Goal: Find specific page/section

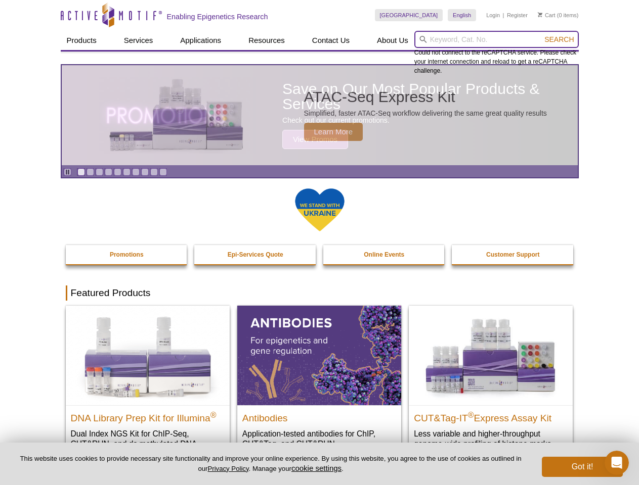
click at [496, 39] on input "search" at bounding box center [496, 39] width 164 height 17
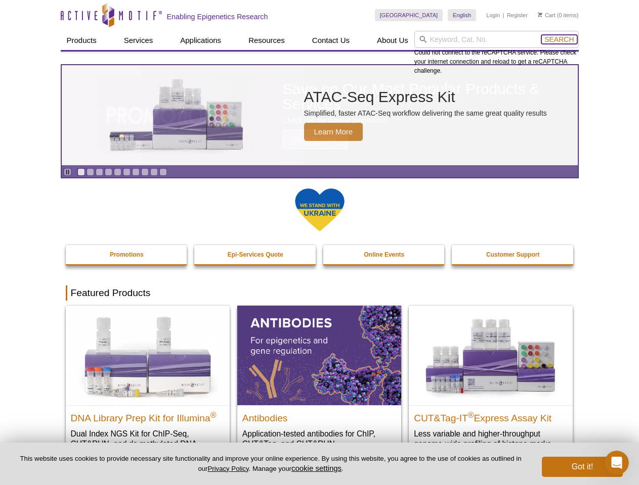
click at [559, 39] on span "Search" at bounding box center [558, 39] width 29 height 8
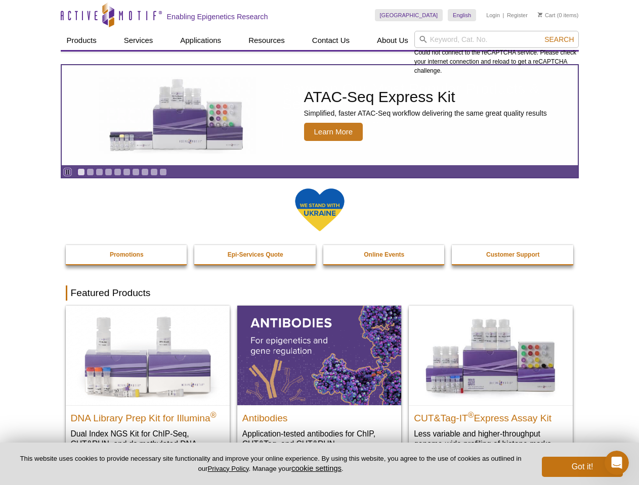
click at [67, 172] on icon "Pause" at bounding box center [67, 172] width 7 height 7
click at [81, 172] on link "Go to slide 1" at bounding box center [81, 172] width 8 height 8
click at [90, 172] on link "Go to slide 2" at bounding box center [90, 172] width 8 height 8
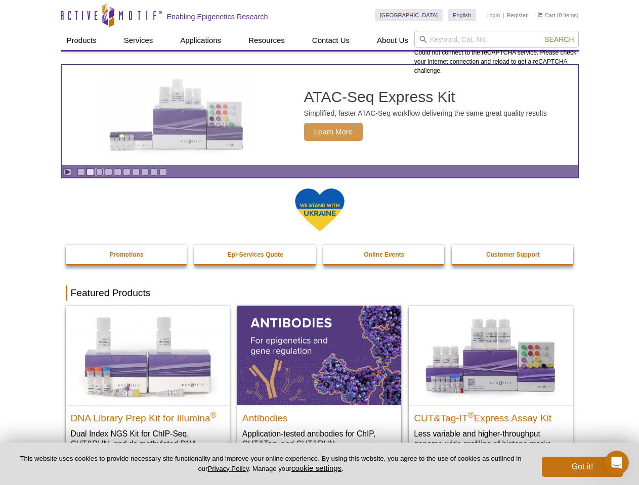
click at [99, 172] on link "Go to slide 3" at bounding box center [100, 172] width 8 height 8
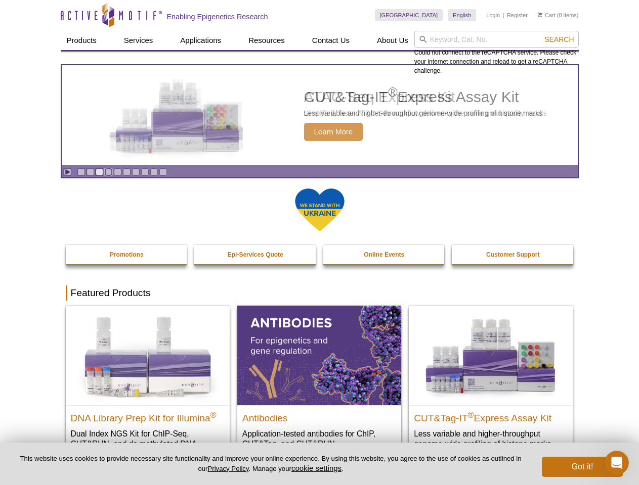
click at [108, 172] on link "Go to slide 4" at bounding box center [109, 172] width 8 height 8
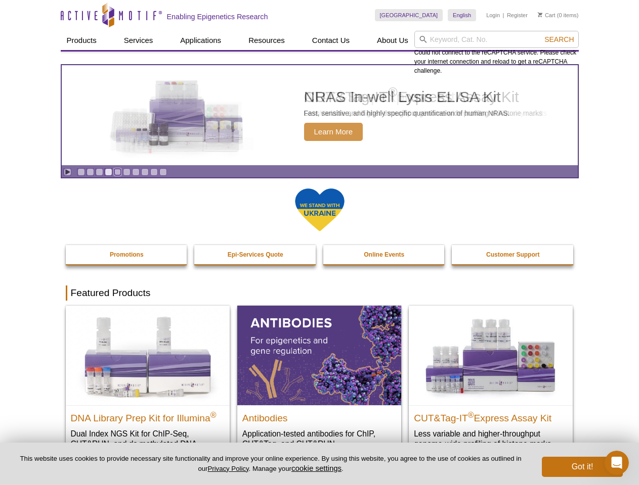
click at [117, 172] on link "Go to slide 5" at bounding box center [118, 172] width 8 height 8
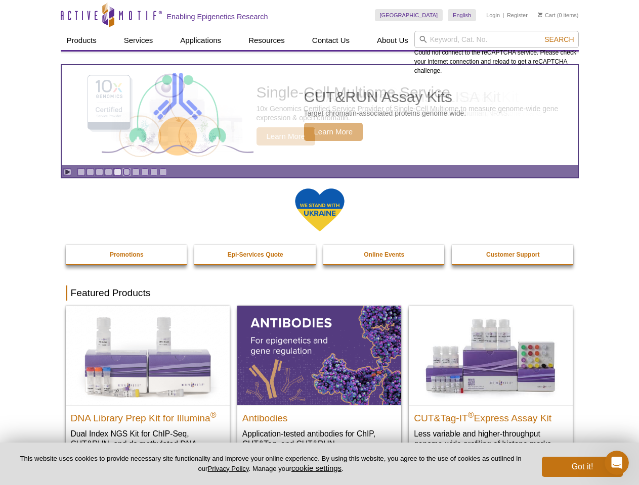
click at [126, 172] on link "Go to slide 6" at bounding box center [127, 172] width 8 height 8
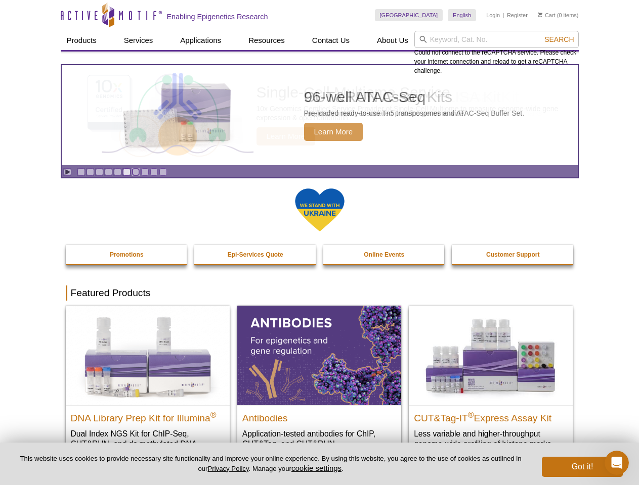
click at [136, 172] on link "Go to slide 7" at bounding box center [136, 172] width 8 height 8
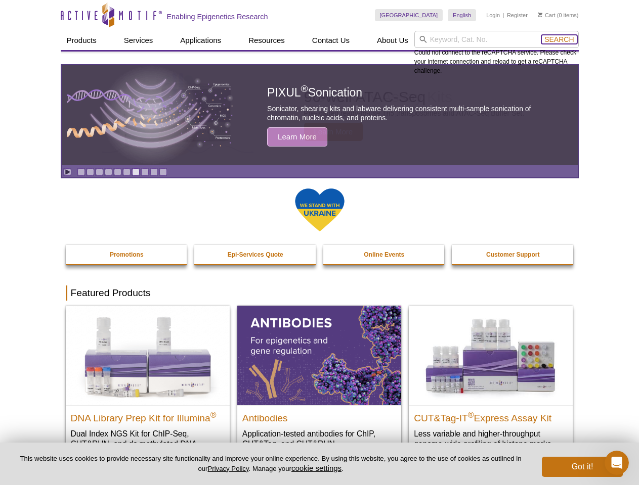
click at [559, 39] on span "Search" at bounding box center [558, 39] width 29 height 8
